Goal: Answer question/provide support

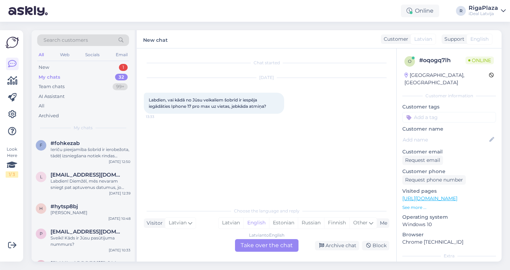
click at [253, 246] on div "Latvian to English Take over the chat" at bounding box center [267, 245] width 64 height 13
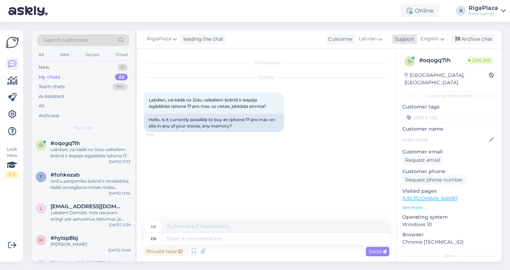
click at [429, 35] on div "English" at bounding box center [433, 38] width 32 height 11
click at [406, 79] on div "lat [DEMOGRAPHIC_DATA]" at bounding box center [420, 63] width 77 height 38
click at [405, 69] on link "Latvian" at bounding box center [420, 70] width 77 height 11
click at [180, 235] on textarea at bounding box center [267, 237] width 246 height 15
paste textarea "Ierīču pieejamība šobrīd ir ierobežota, tādēļ izsniegšana notiek rindas kārtībā."
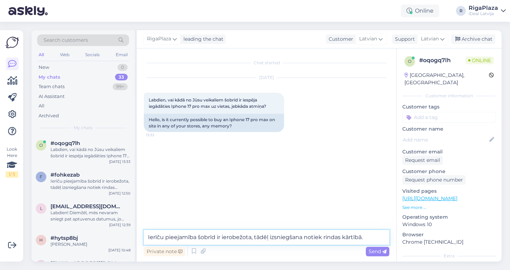
click at [147, 236] on textarea "Ierīču pieejamība šobrīd ir ierobežota, tādēļ izsniegšana notiek rindas kārtībā." at bounding box center [267, 237] width 246 height 15
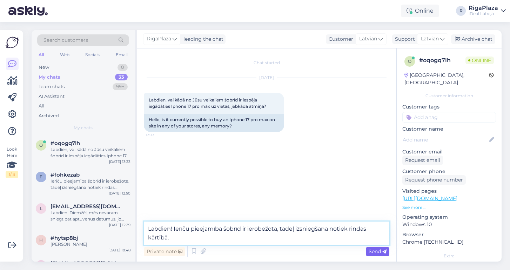
type textarea "Labdien! Ierīču pieejamība šobrīd ir ierobežota, tādēļ izsniegšana notiek rinda…"
click at [378, 249] on span "Send" at bounding box center [378, 251] width 18 height 6
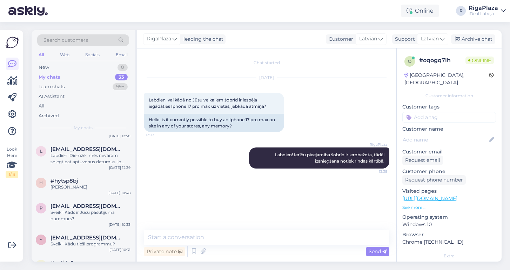
scroll to position [74, 0]
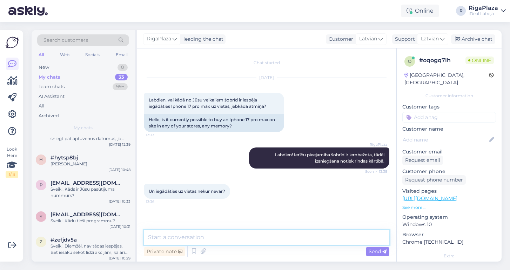
click at [193, 239] on textarea at bounding box center [267, 237] width 246 height 15
type textarea "Diemžēl nē"
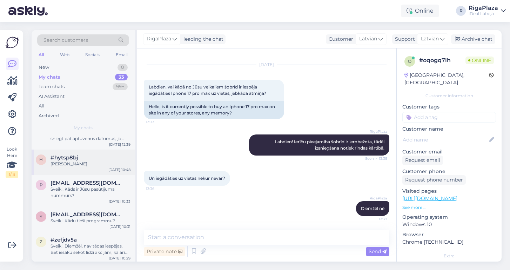
click at [97, 157] on div "#hytsp8bj" at bounding box center [91, 157] width 80 height 6
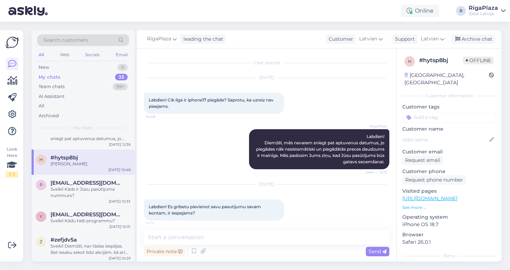
scroll to position [0, 0]
click at [98, 177] on div "p [EMAIL_ADDRESS][DOMAIN_NAME] [PERSON_NAME]! Kāds ir Jūsu pasūtījuma nummurs? …" at bounding box center [83, 191] width 103 height 32
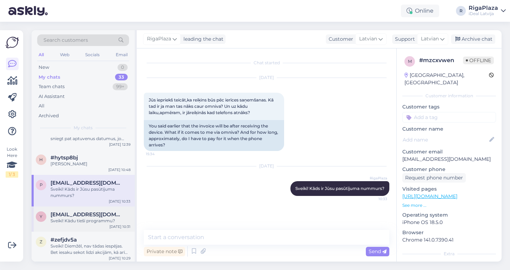
click at [81, 213] on span "[EMAIL_ADDRESS][DOMAIN_NAME]" at bounding box center [87, 214] width 73 height 6
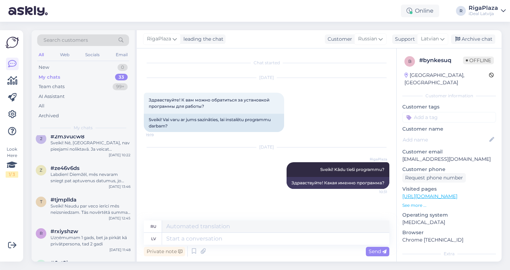
scroll to position [341, 0]
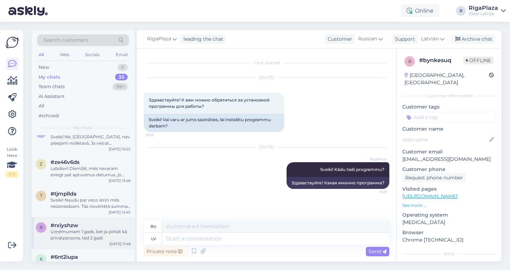
click at [99, 232] on div "Uzņēmumam 1 gads, bet ja pirkāt kā privātpersona, tad 2 gadi" at bounding box center [91, 235] width 80 height 13
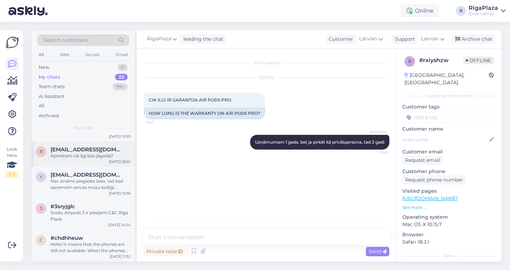
scroll to position [865, 0]
click at [56, 152] on span "[EMAIL_ADDRESS][DOMAIN_NAME]" at bounding box center [87, 150] width 73 height 6
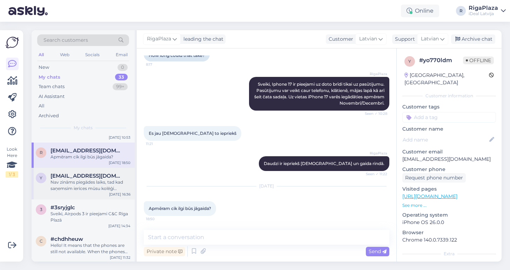
click at [66, 191] on div "y [EMAIL_ADDRESS][DOMAIN_NAME] Nav zināms piegādes laiks, tad kad saņemsim ierī…" at bounding box center [83, 184] width 103 height 32
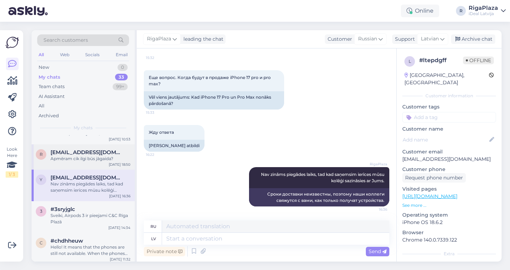
scroll to position [864, 0]
click at [83, 211] on div "Sveiki, Airpods 3 ir pieejami C&C Rīga Plazā" at bounding box center [91, 217] width 80 height 13
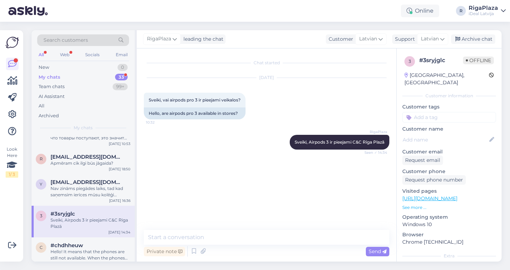
scroll to position [10, 0]
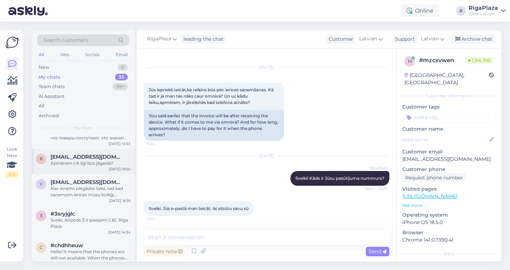
click at [120, 158] on div "[EMAIL_ADDRESS][DOMAIN_NAME]" at bounding box center [91, 157] width 80 height 6
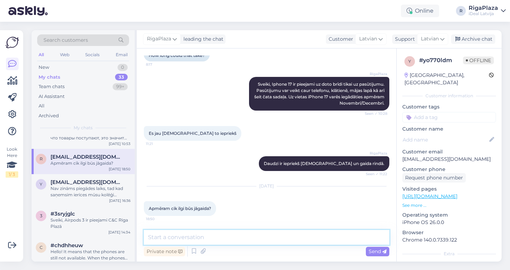
click at [181, 239] on textarea at bounding box center [267, 237] width 246 height 15
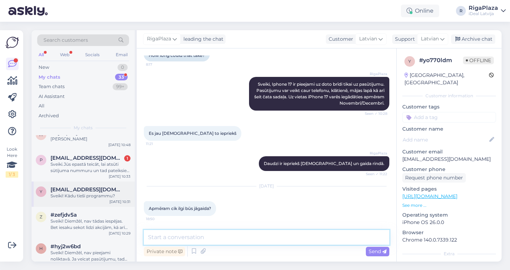
scroll to position [111, 0]
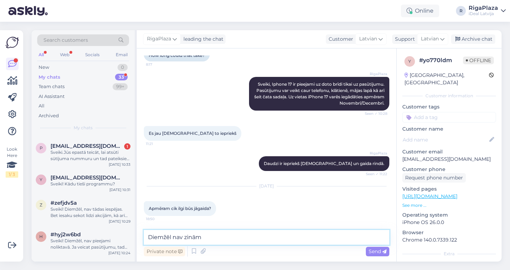
type textarea "Diemžēl nav zināms"
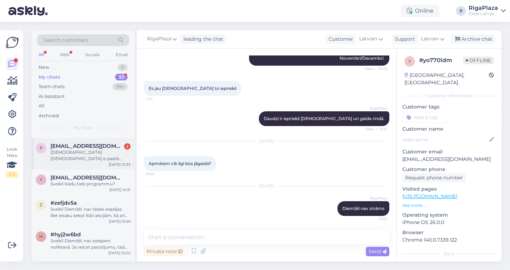
click at [84, 143] on span "[EMAIL_ADDRESS][DOMAIN_NAME]" at bounding box center [87, 146] width 73 height 6
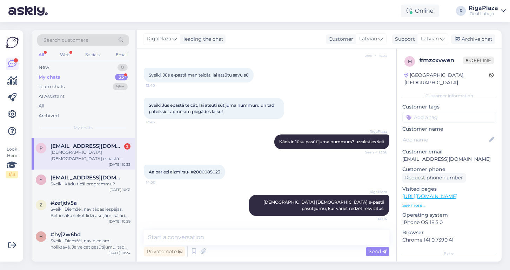
scroll to position [144, 0]
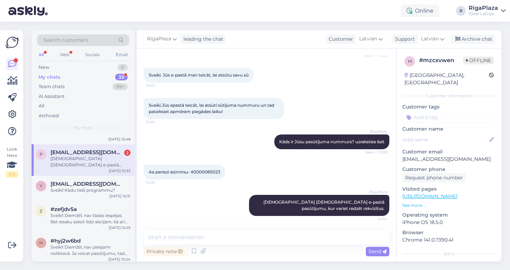
click at [203, 170] on span "Aa pariezi aizmirsu- #2000085023" at bounding box center [185, 171] width 72 height 5
click at [98, 184] on span "[EMAIL_ADDRESS][DOMAIN_NAME]" at bounding box center [87, 184] width 73 height 6
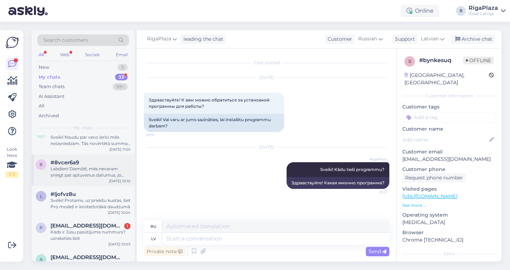
scroll to position [476, 0]
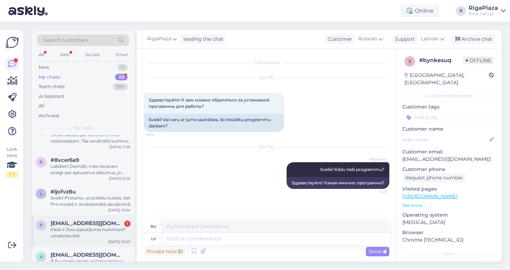
click at [87, 227] on div "Kāds ir Jūsu pasūtījuma nummurs? uzraksties šeit" at bounding box center [91, 232] width 80 height 13
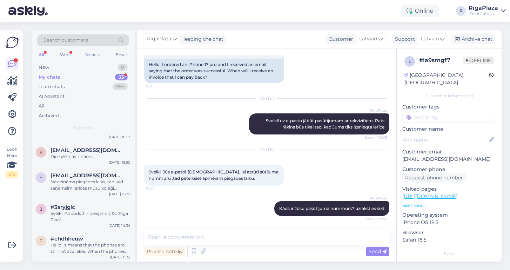
scroll to position [877, 0]
click at [40, 52] on div "All" at bounding box center [41, 54] width 8 height 9
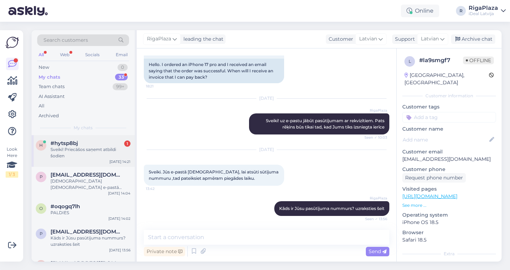
click at [80, 140] on div "#hytsp8bj 1" at bounding box center [91, 143] width 80 height 6
